Goal: Task Accomplishment & Management: Manage account settings

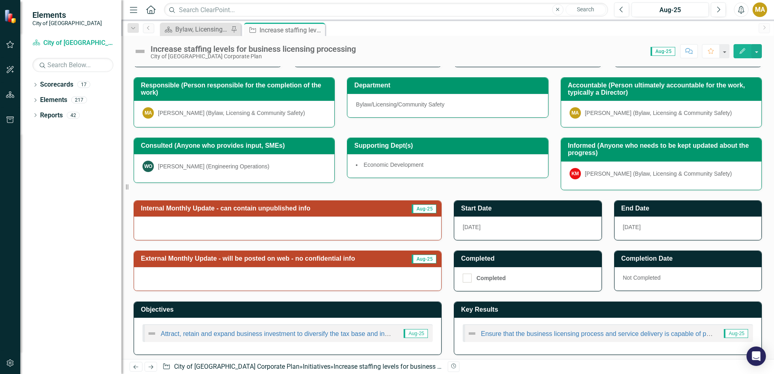
scroll to position [94, 0]
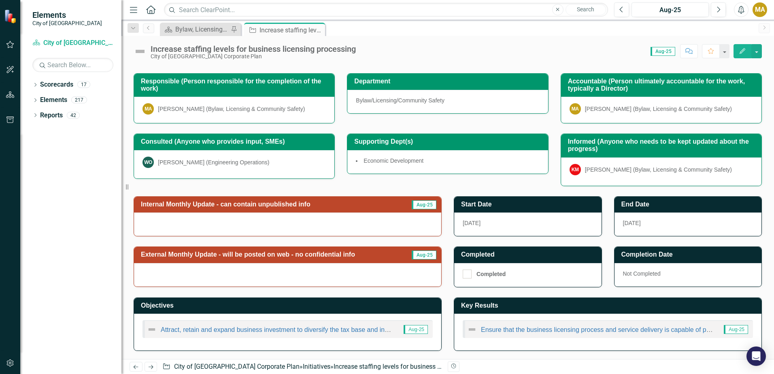
click at [253, 222] on div at bounding box center [287, 223] width 307 height 23
click at [251, 223] on div at bounding box center [287, 223] width 307 height 23
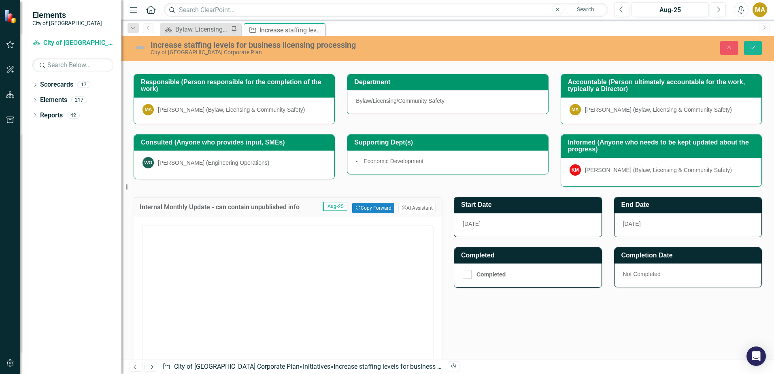
scroll to position [0, 0]
click at [361, 210] on button "Copy Forward Copy Forward" at bounding box center [373, 208] width 42 height 11
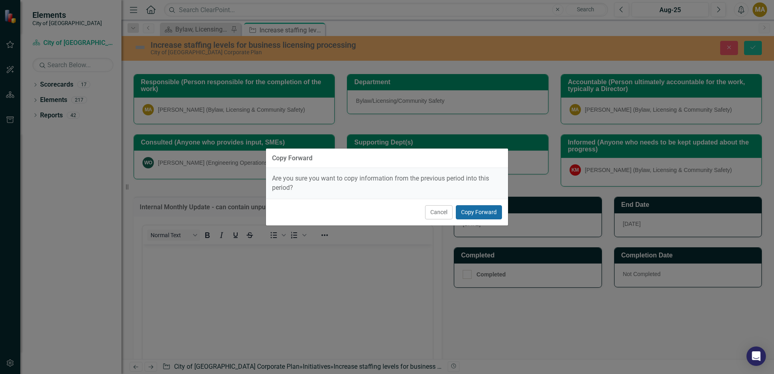
click at [474, 210] on button "Copy Forward" at bounding box center [479, 212] width 46 height 14
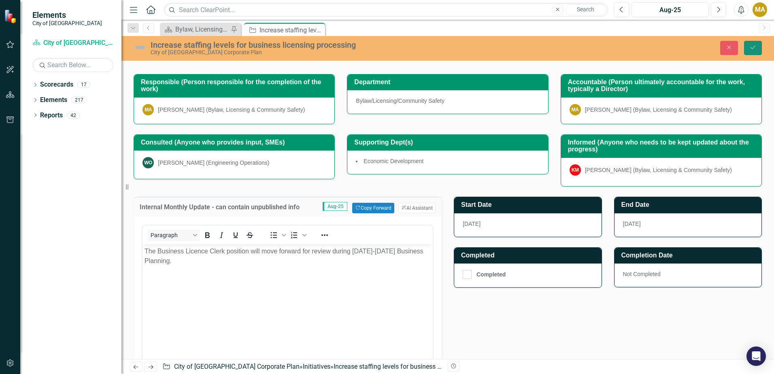
click at [754, 45] on button "Save" at bounding box center [753, 48] width 18 height 14
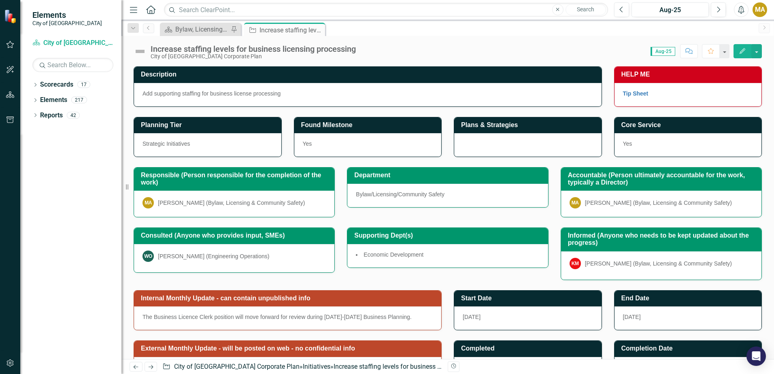
click at [205, 272] on div "Consulted (Anyone who provides input, SMEs) WO [PERSON_NAME] (Engineering Opera…" at bounding box center [234, 249] width 201 height 45
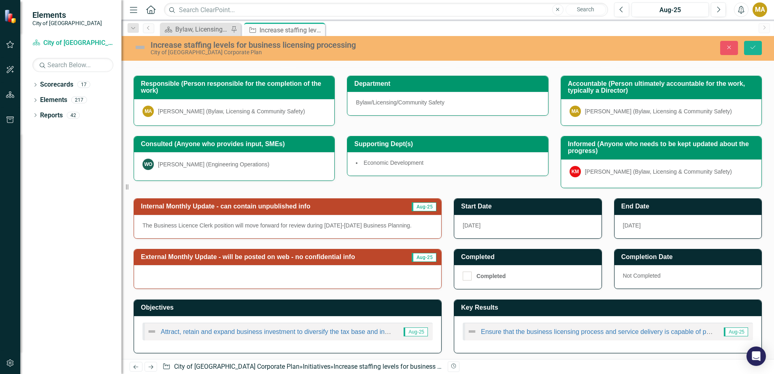
scroll to position [94, 0]
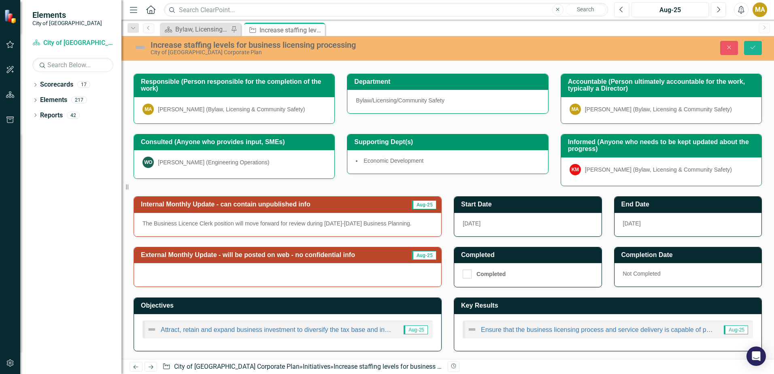
click at [214, 271] on div at bounding box center [287, 274] width 307 height 23
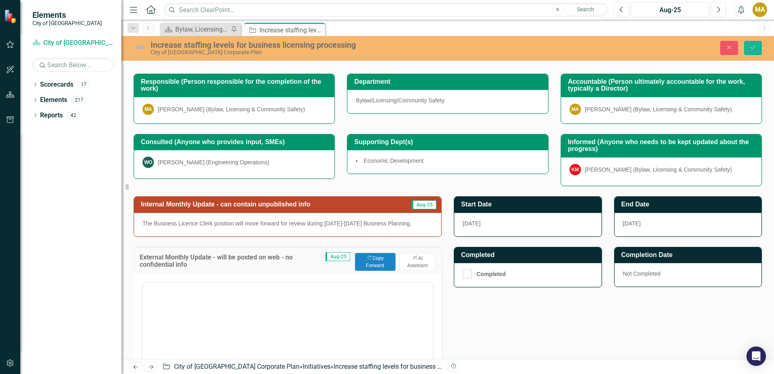
scroll to position [0, 0]
click at [376, 259] on button "Copy Forward Copy Forward" at bounding box center [375, 262] width 40 height 18
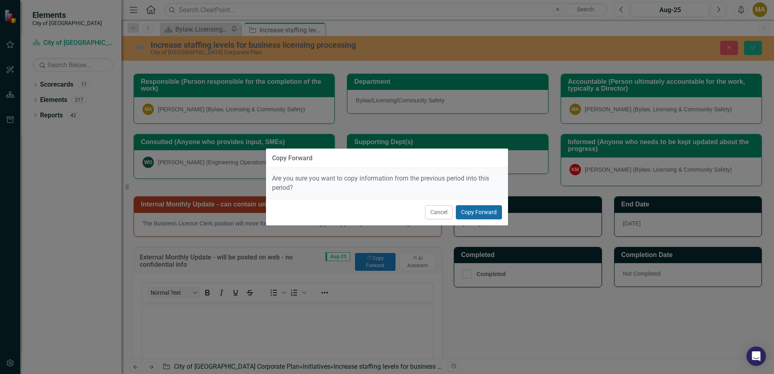
click at [479, 210] on button "Copy Forward" at bounding box center [479, 212] width 46 height 14
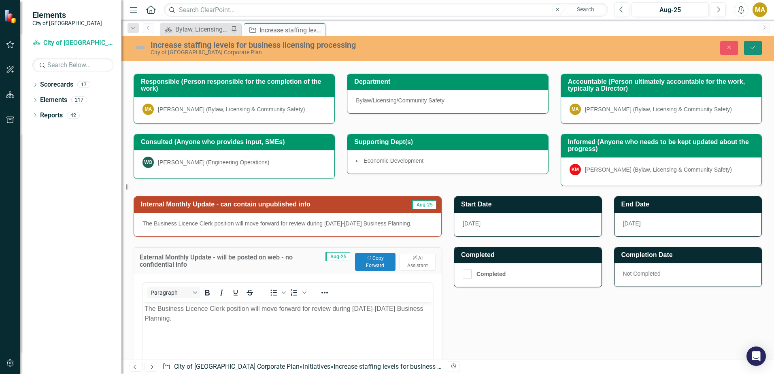
click at [754, 47] on icon "submit" at bounding box center [752, 47] width 5 height 3
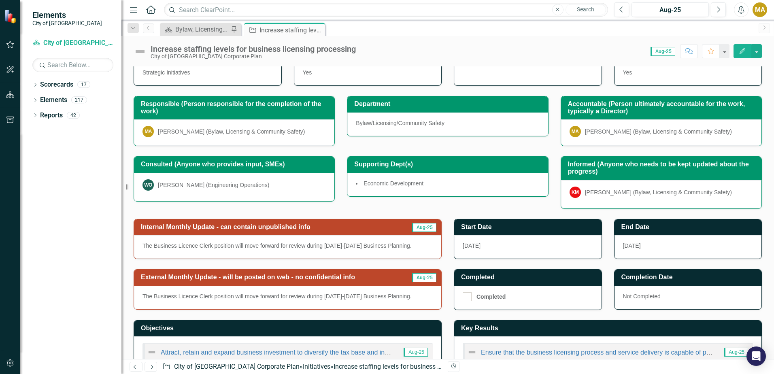
scroll to position [94, 0]
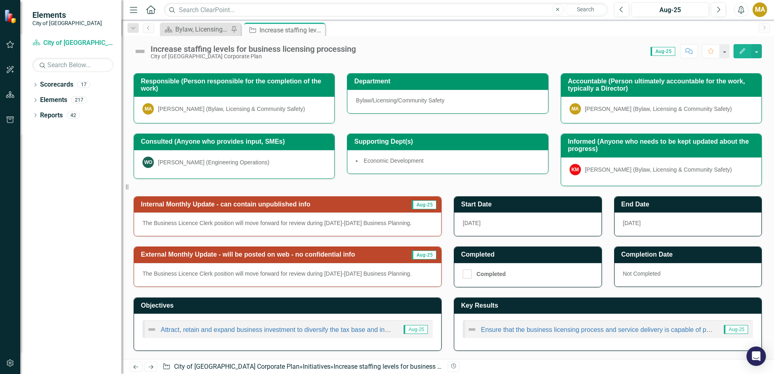
click at [151, 368] on icon "Next" at bounding box center [150, 366] width 7 height 5
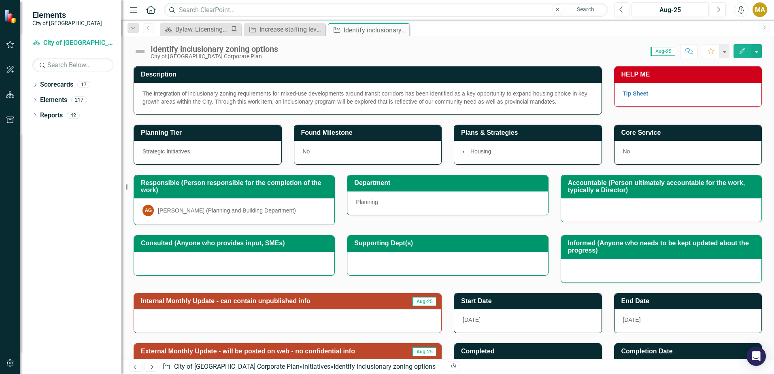
click at [133, 365] on icon "Previous" at bounding box center [135, 366] width 7 height 5
